Goal: Task Accomplishment & Management: Manage account settings

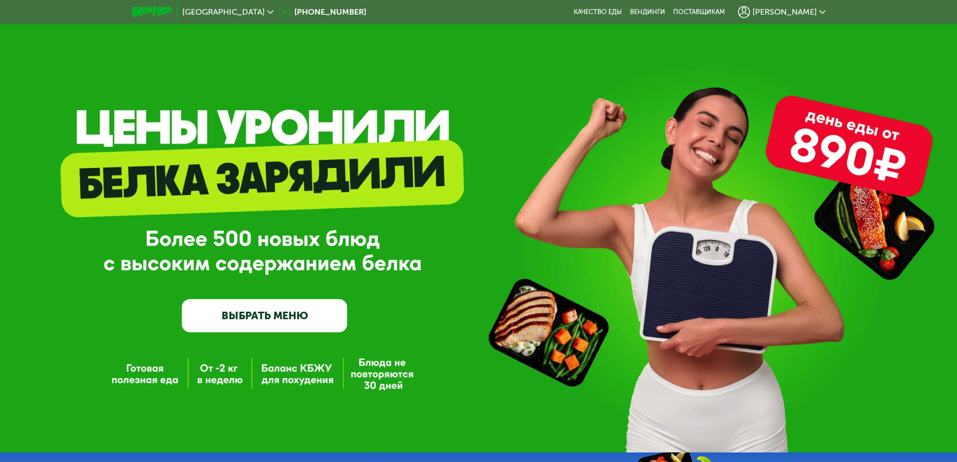
click at [805, 17] on div "[PERSON_NAME]" at bounding box center [781, 12] width 87 height 12
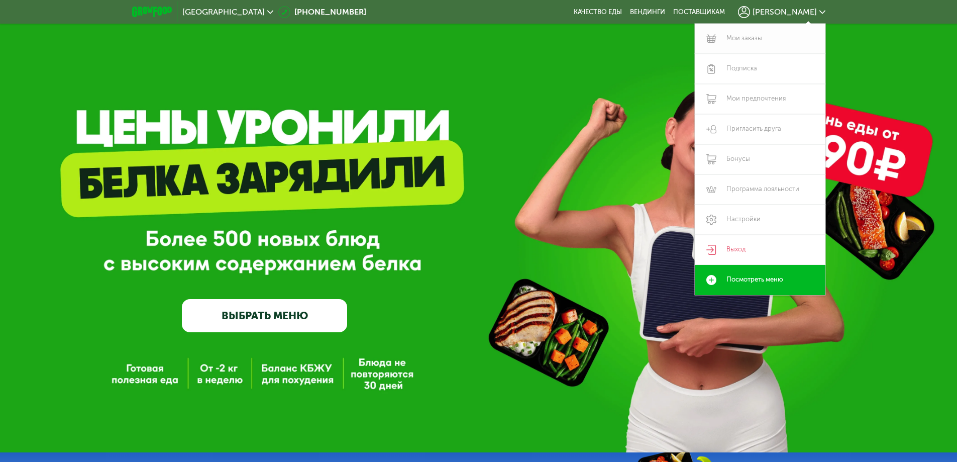
click at [746, 46] on link "Мои заказы" at bounding box center [760, 39] width 131 height 30
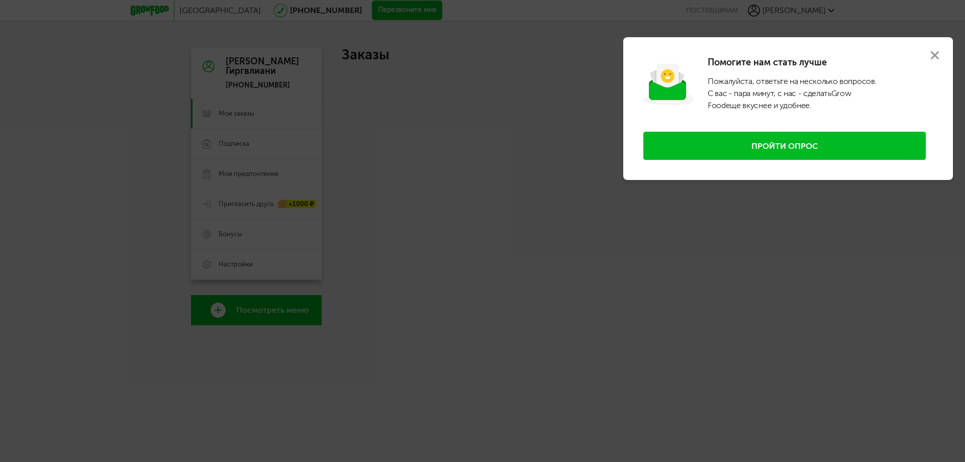
click at [525, 51] on div at bounding box center [482, 231] width 965 height 462
click at [927, 57] on button at bounding box center [935, 55] width 36 height 36
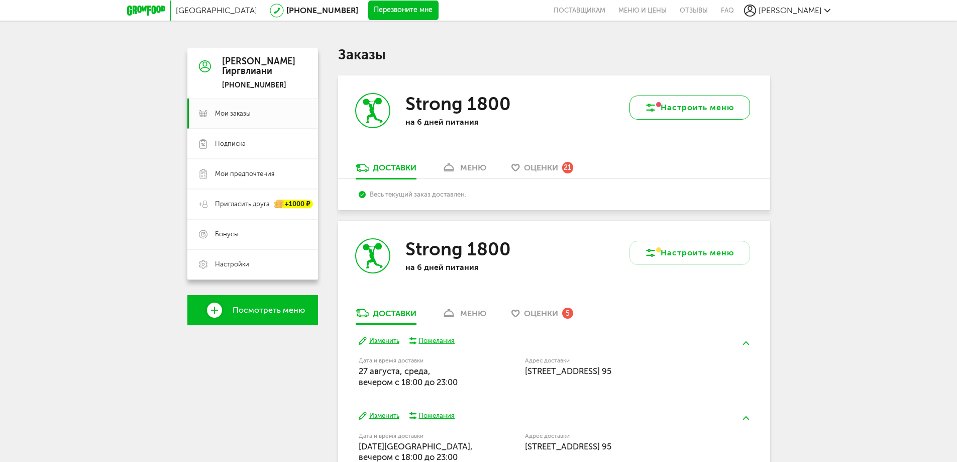
click at [687, 114] on button "Настроить меню" at bounding box center [690, 107] width 121 height 24
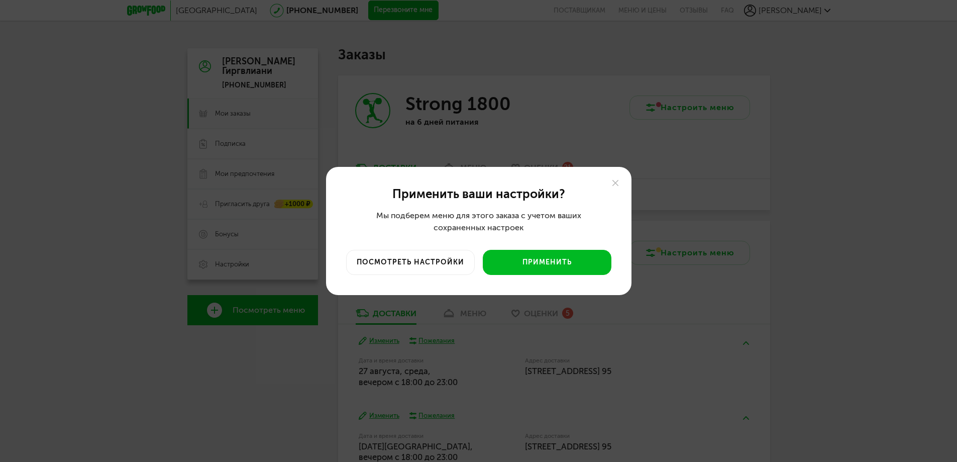
click at [491, 95] on div "Применить ваши настройки? Мы подберем меню для этого заказа с учетом ваших сохр…" at bounding box center [478, 231] width 957 height 462
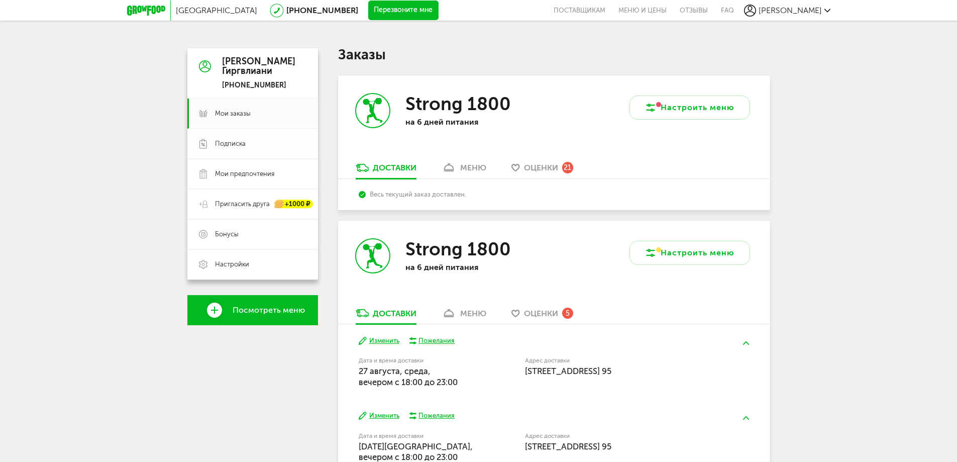
click at [256, 138] on link "Подписка" at bounding box center [252, 144] width 131 height 30
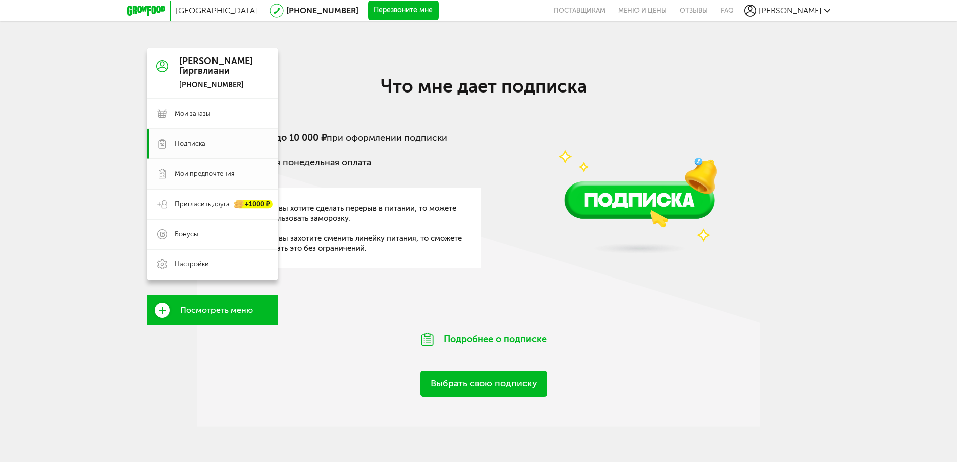
click at [158, 181] on link "Мои предпочтения" at bounding box center [212, 174] width 131 height 30
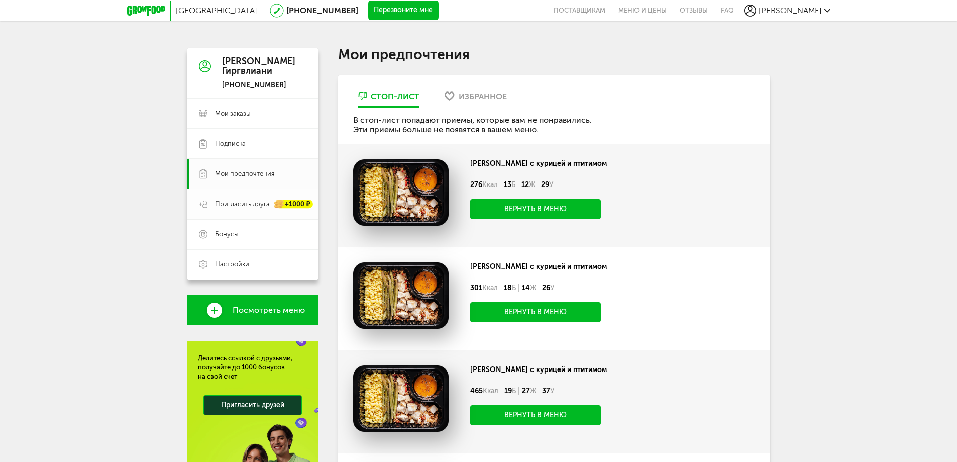
click at [231, 210] on link "Пригласить друга +1000 ₽" at bounding box center [252, 204] width 131 height 30
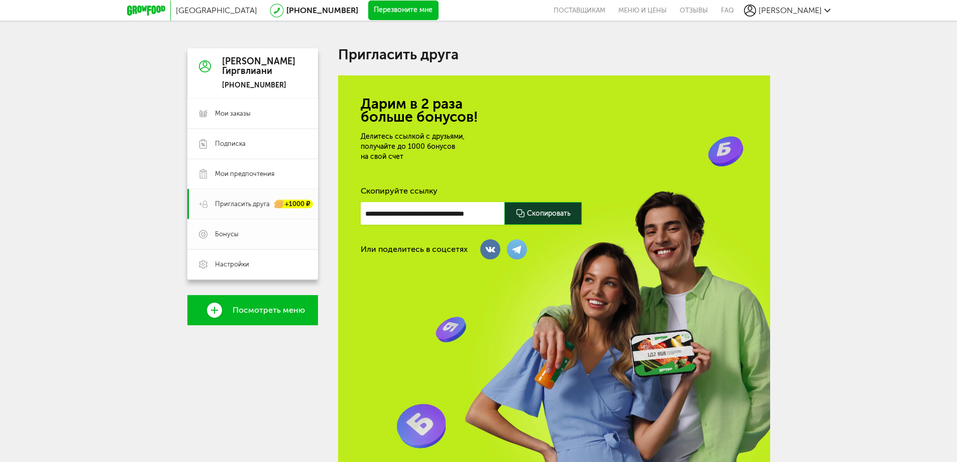
click at [252, 238] on span "Бонусы" at bounding box center [260, 234] width 91 height 9
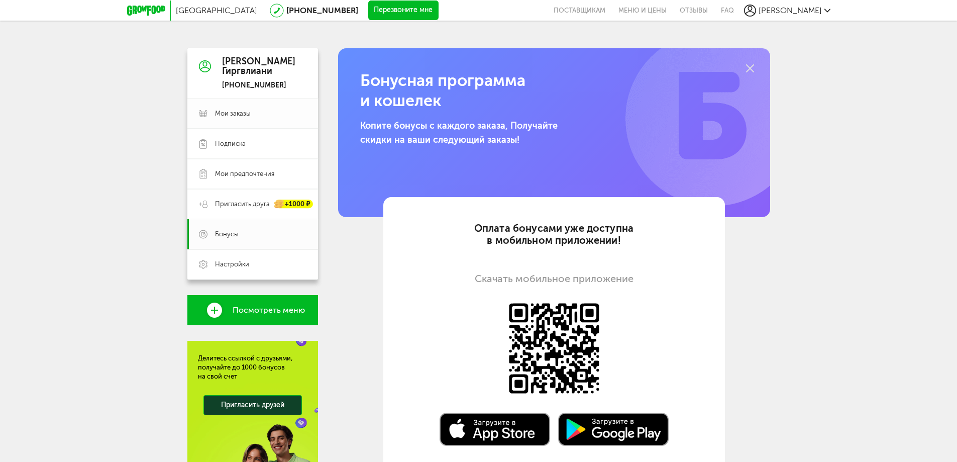
click at [252, 115] on span "Мои заказы" at bounding box center [260, 113] width 91 height 9
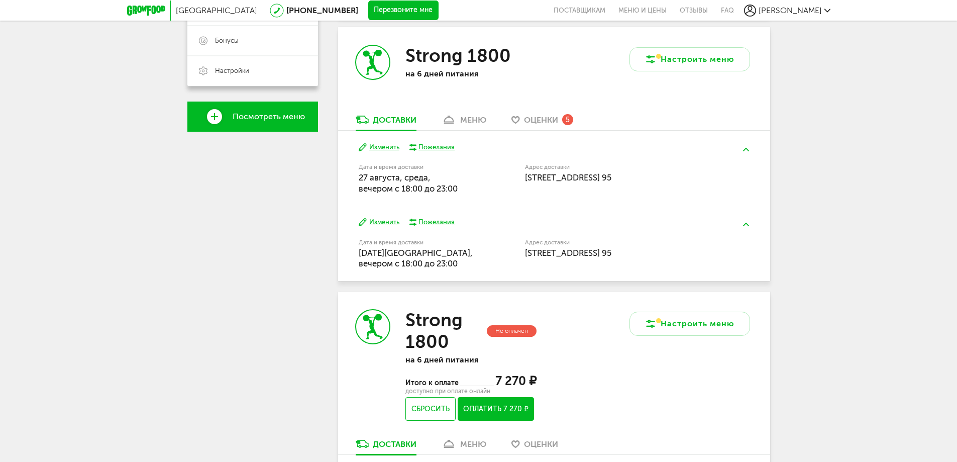
scroll to position [201, 0]
